Goal: Find specific page/section: Find specific page/section

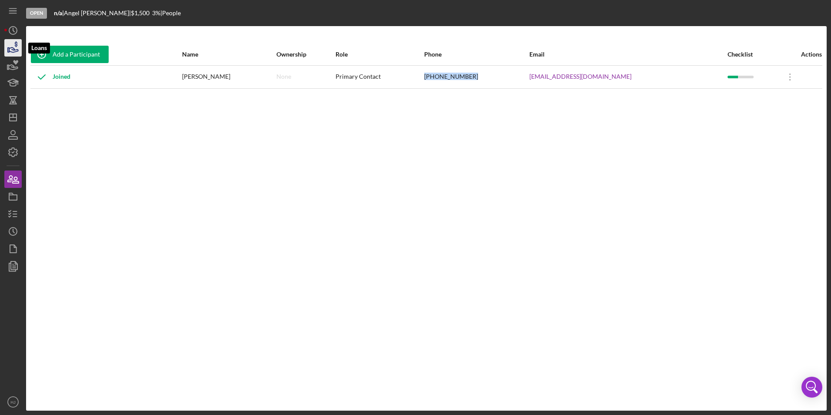
click at [20, 48] on icon "button" at bounding box center [13, 48] width 22 height 22
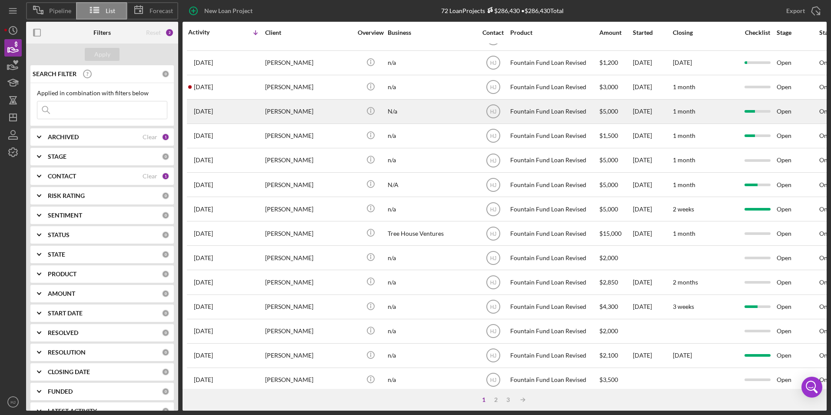
scroll to position [43, 0]
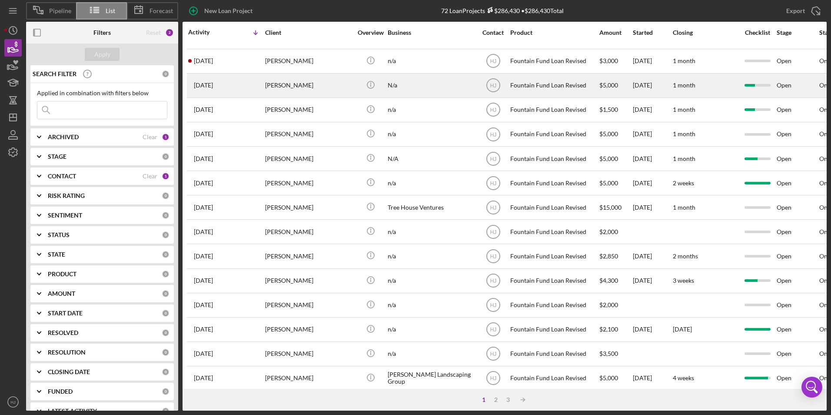
click at [297, 87] on div "[PERSON_NAME]" at bounding box center [308, 85] width 87 height 23
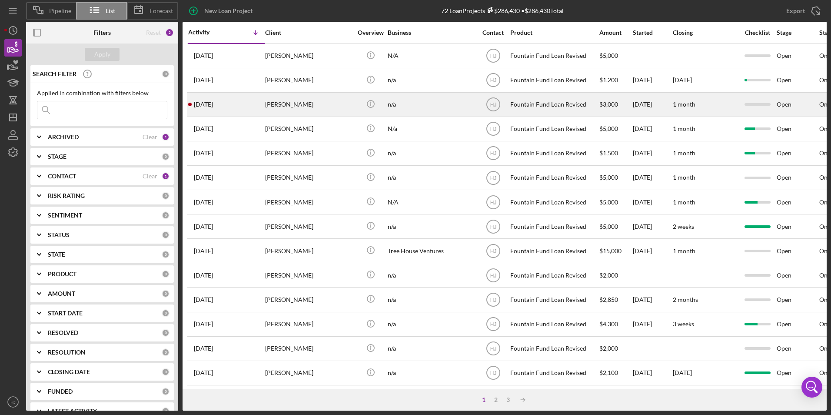
click at [243, 109] on div "[DATE] [PERSON_NAME]" at bounding box center [226, 104] width 76 height 23
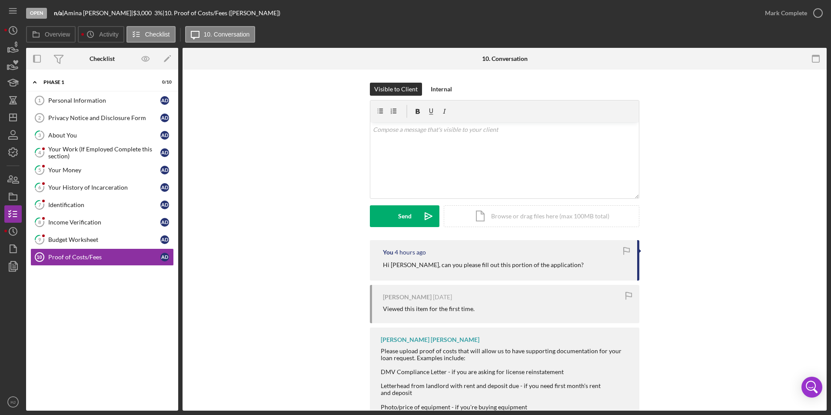
drag, startPoint x: 292, startPoint y: 22, endPoint x: 278, endPoint y: 22, distance: 14.3
click at [278, 22] on div "Open n/a | [PERSON_NAME] | $3,000 $3,000 3 % | 10. Proof of Costs/Fees ([PERSON…" at bounding box center [391, 13] width 730 height 26
